Goal: Task Accomplishment & Management: Complete application form

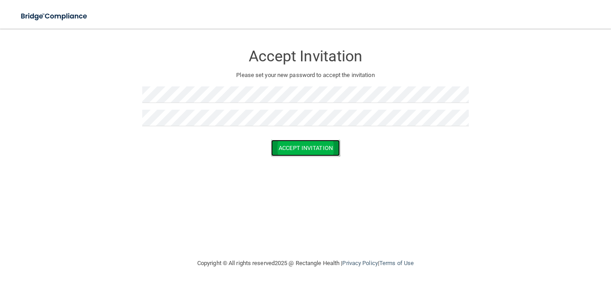
click at [290, 145] on button "Accept Invitation" at bounding box center [305, 148] width 69 height 17
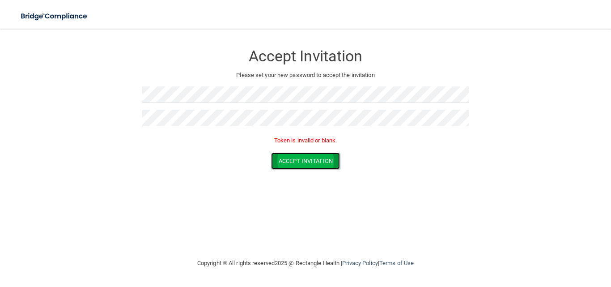
click at [298, 156] on button "Accept Invitation" at bounding box center [305, 161] width 69 height 17
click at [296, 156] on button "Accept Invitation" at bounding box center [305, 161] width 69 height 17
click at [296, 162] on button "Accept Invitation" at bounding box center [305, 161] width 69 height 17
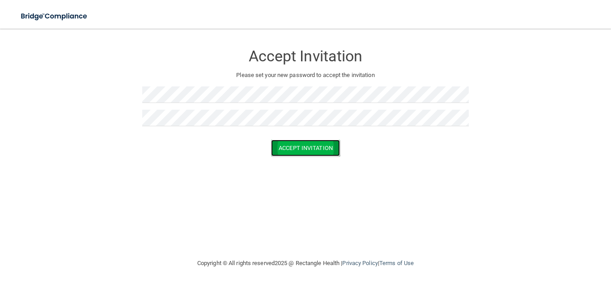
click at [313, 151] on button "Accept Invitation" at bounding box center [305, 148] width 69 height 17
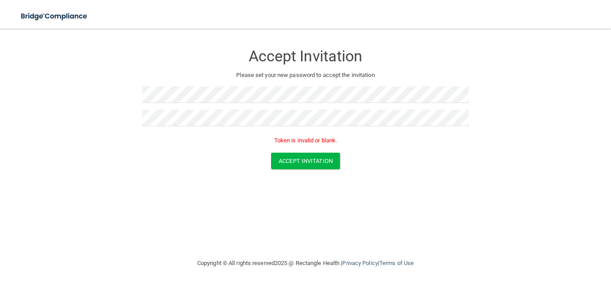
click at [313, 210] on div "Accept Invitation Please set your new password to accept the invitation Token i…" at bounding box center [305, 143] width 575 height 211
click at [318, 158] on button "Accept Invitation" at bounding box center [305, 161] width 69 height 17
